Goal: Information Seeking & Learning: Learn about a topic

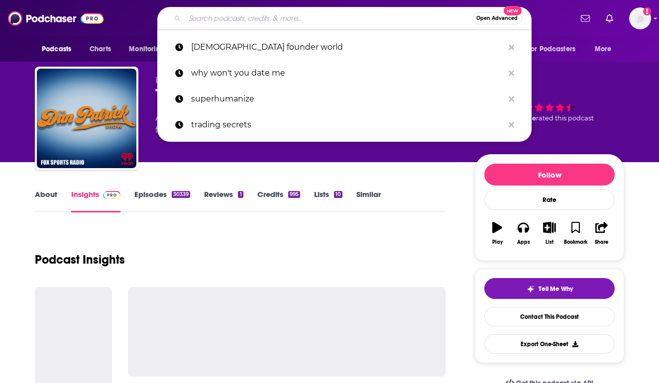
click at [222, 18] on input "Search podcasts, credits, & more..." at bounding box center [328, 18] width 287 height 16
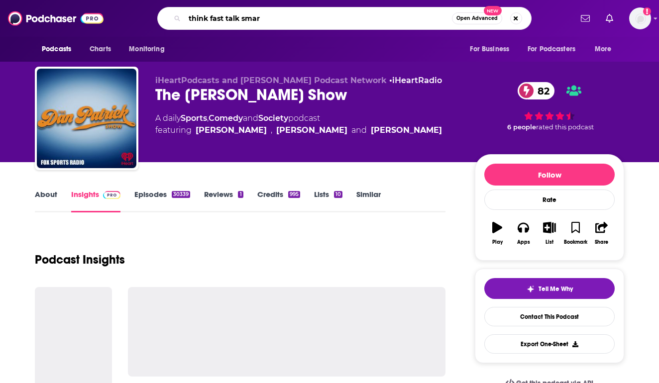
type input "think fast talk smart"
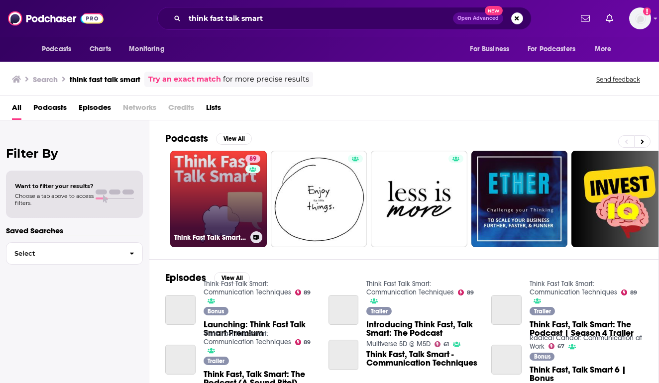
click at [204, 187] on link "89 Think Fast Talk Smart: Communication Techniques" at bounding box center [218, 199] width 97 height 97
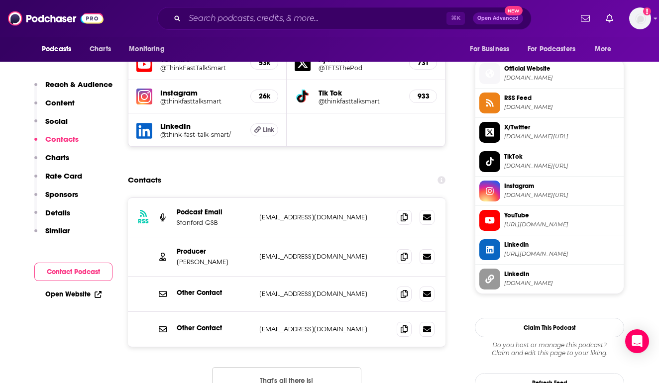
scroll to position [879, 0]
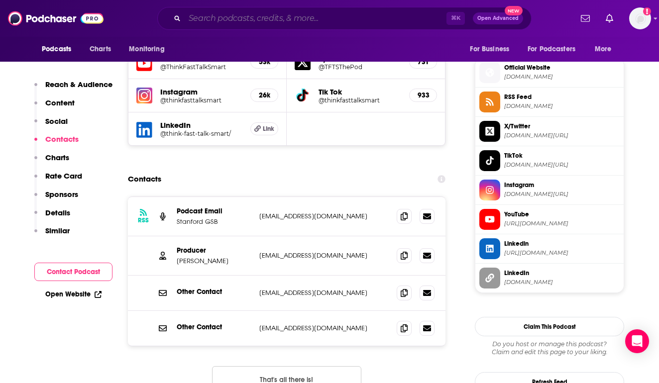
click at [249, 23] on input "Search podcasts, credits, & more..." at bounding box center [316, 18] width 262 height 16
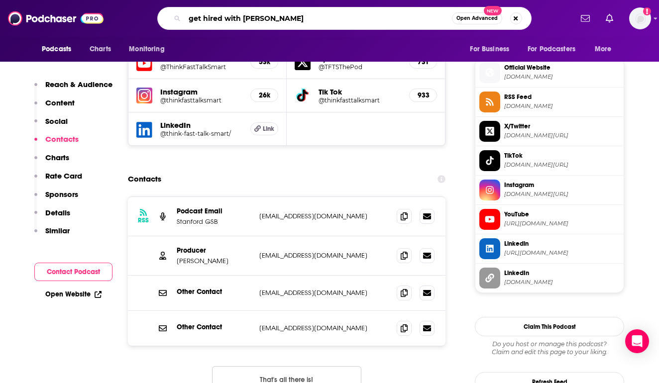
type input "get hired with [PERSON_NAME]"
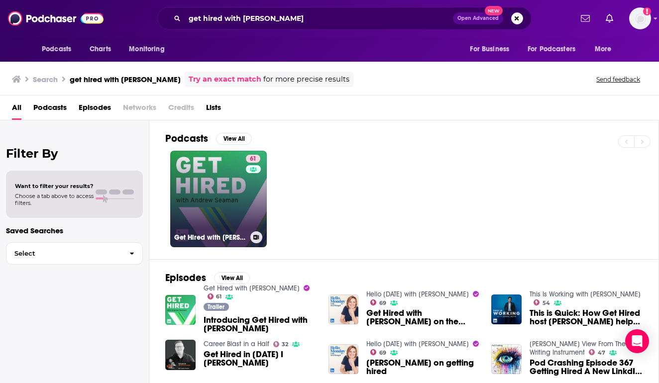
click at [200, 202] on link "61 Get Hired with [PERSON_NAME]" at bounding box center [218, 199] width 97 height 97
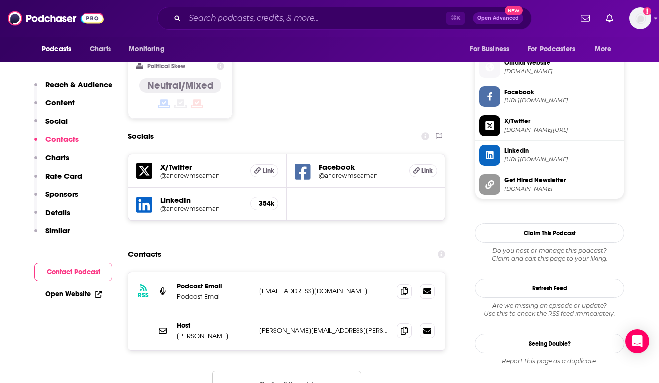
scroll to position [822, 0]
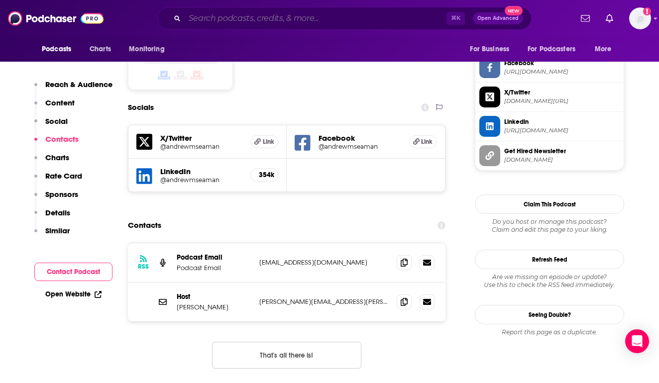
click at [226, 19] on input "Search podcasts, credits, & more..." at bounding box center [316, 18] width 262 height 16
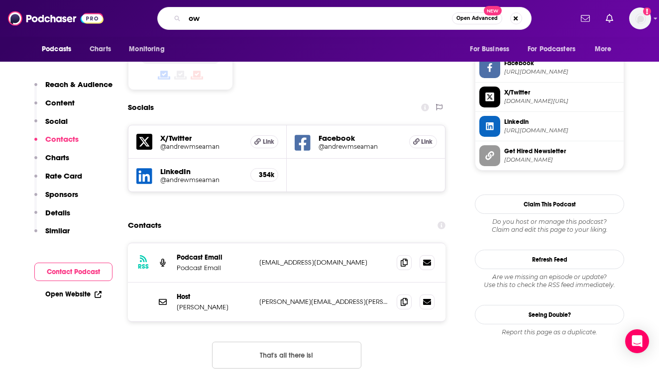
type input "o"
type input "how to be awesome at your job"
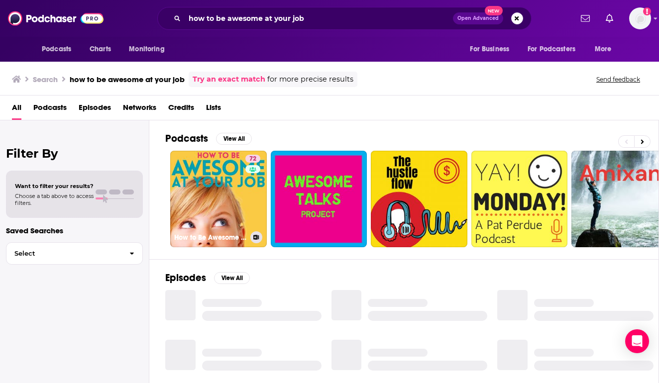
click at [233, 181] on link "72 How to Be Awesome at Your Job" at bounding box center [218, 199] width 97 height 97
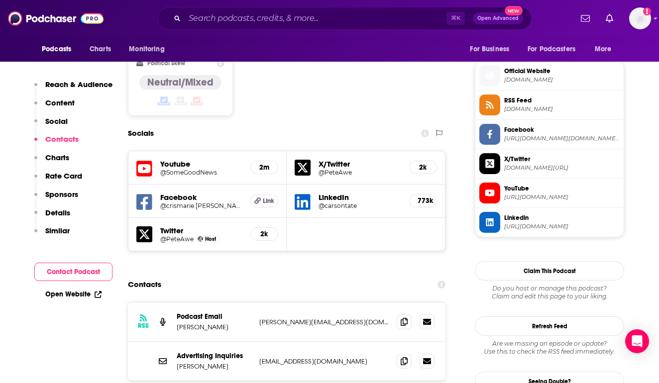
scroll to position [871, 0]
